Goal: Book appointment/travel/reservation

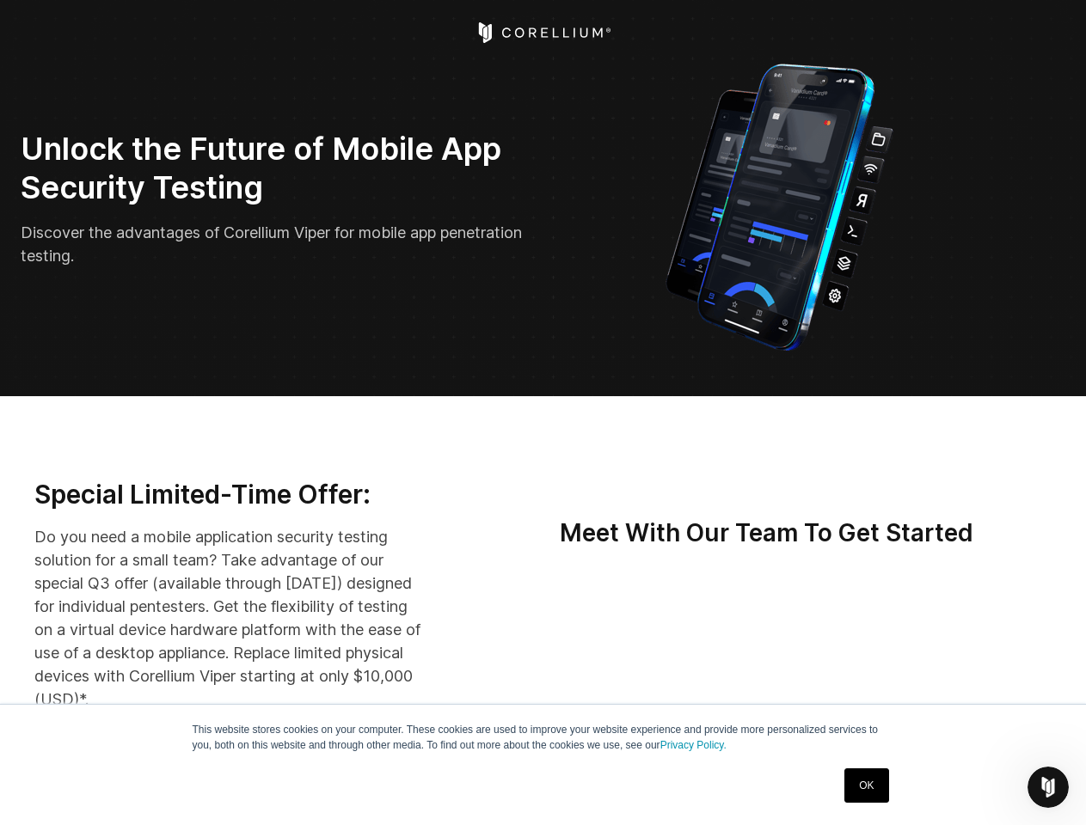
click at [1048, 787] on icon "Open Intercom Messenger" at bounding box center [1048, 788] width 28 height 28
